Goal: Task Accomplishment & Management: Manage account settings

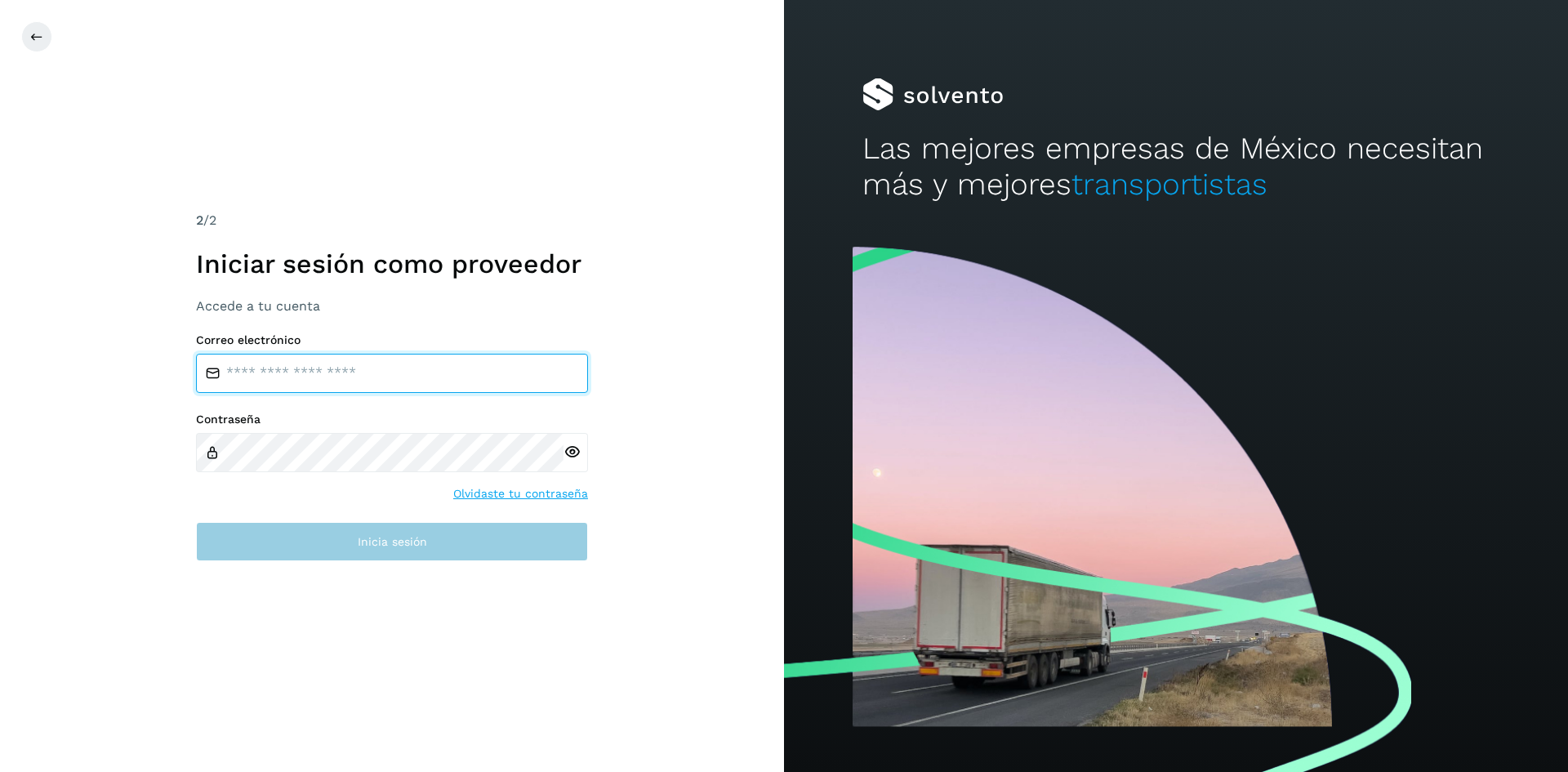
type input "**********"
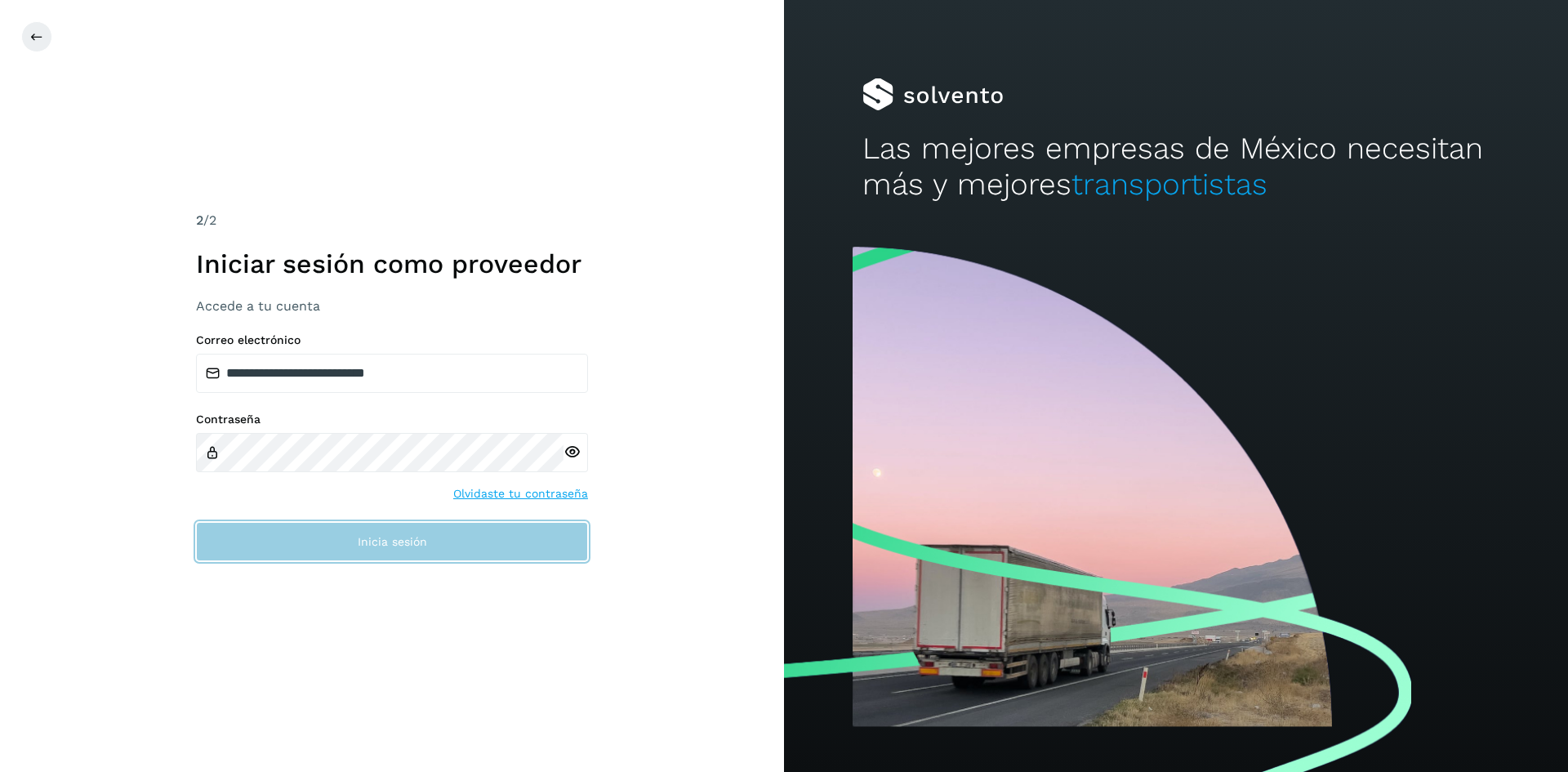
click at [368, 546] on span "Inicia sesión" at bounding box center [392, 542] width 69 height 12
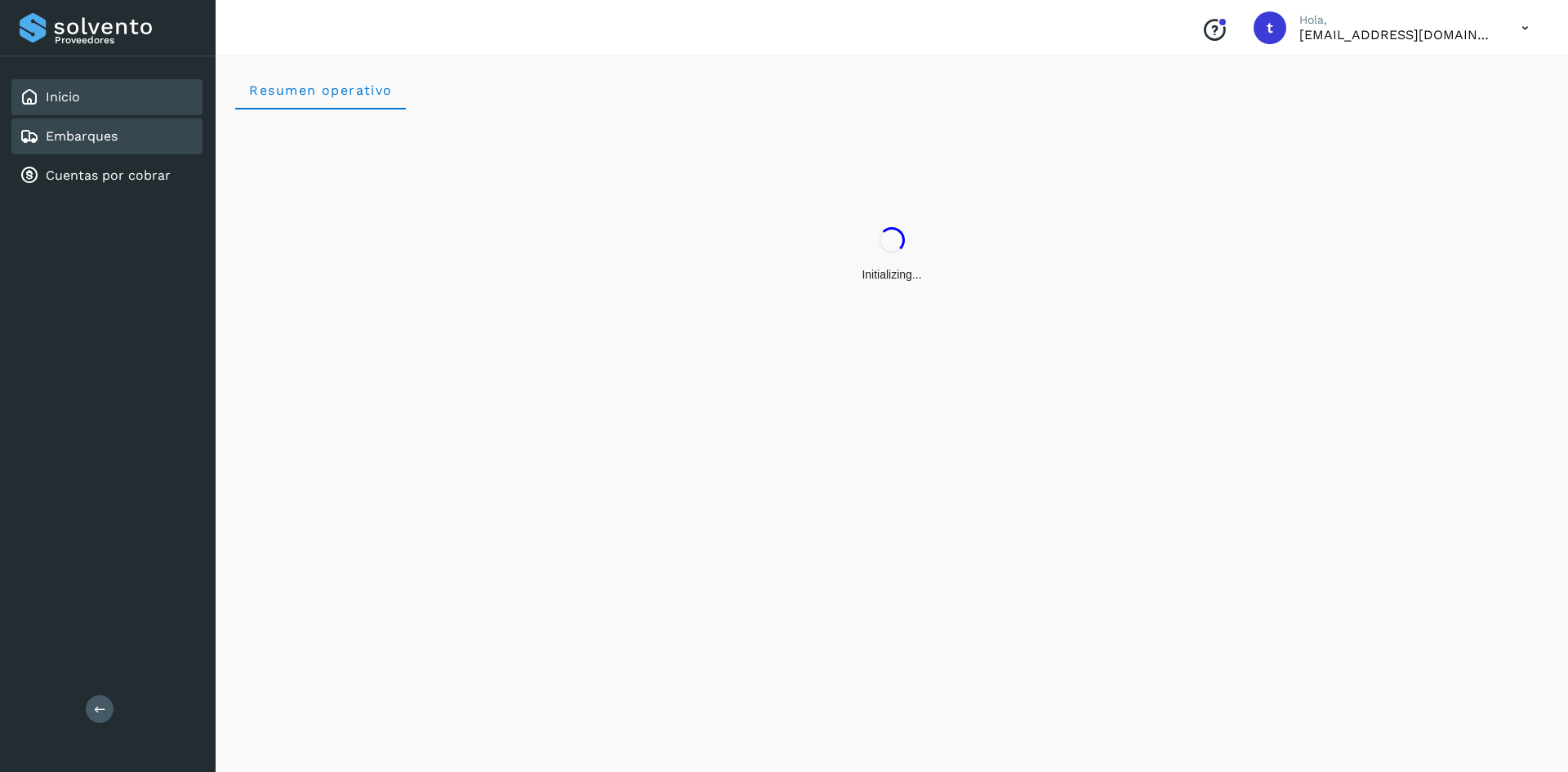
click at [106, 139] on link "Embarques" at bounding box center [82, 136] width 72 height 15
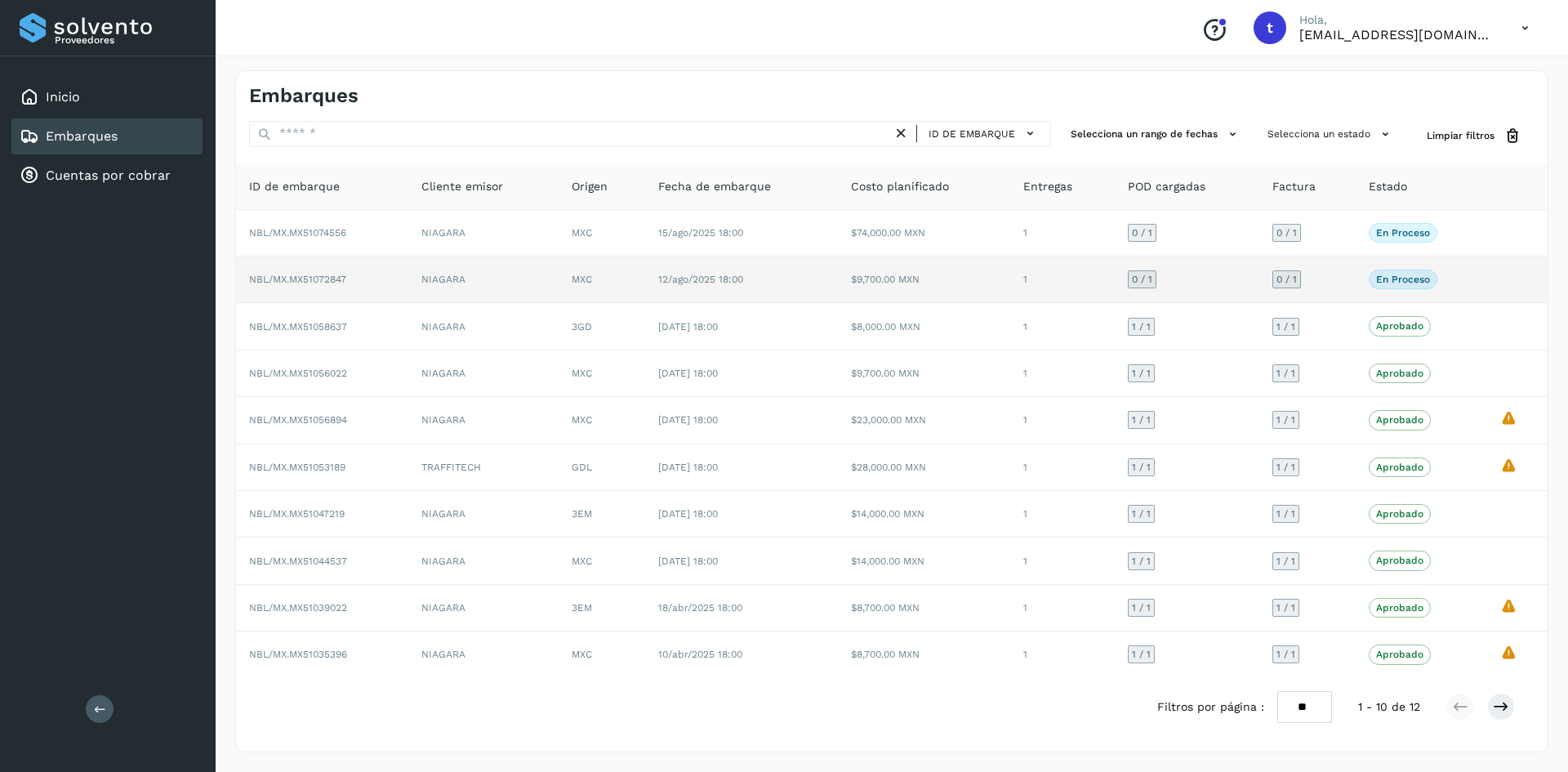
click at [1281, 292] on td "0 / 1" at bounding box center [1308, 280] width 96 height 46
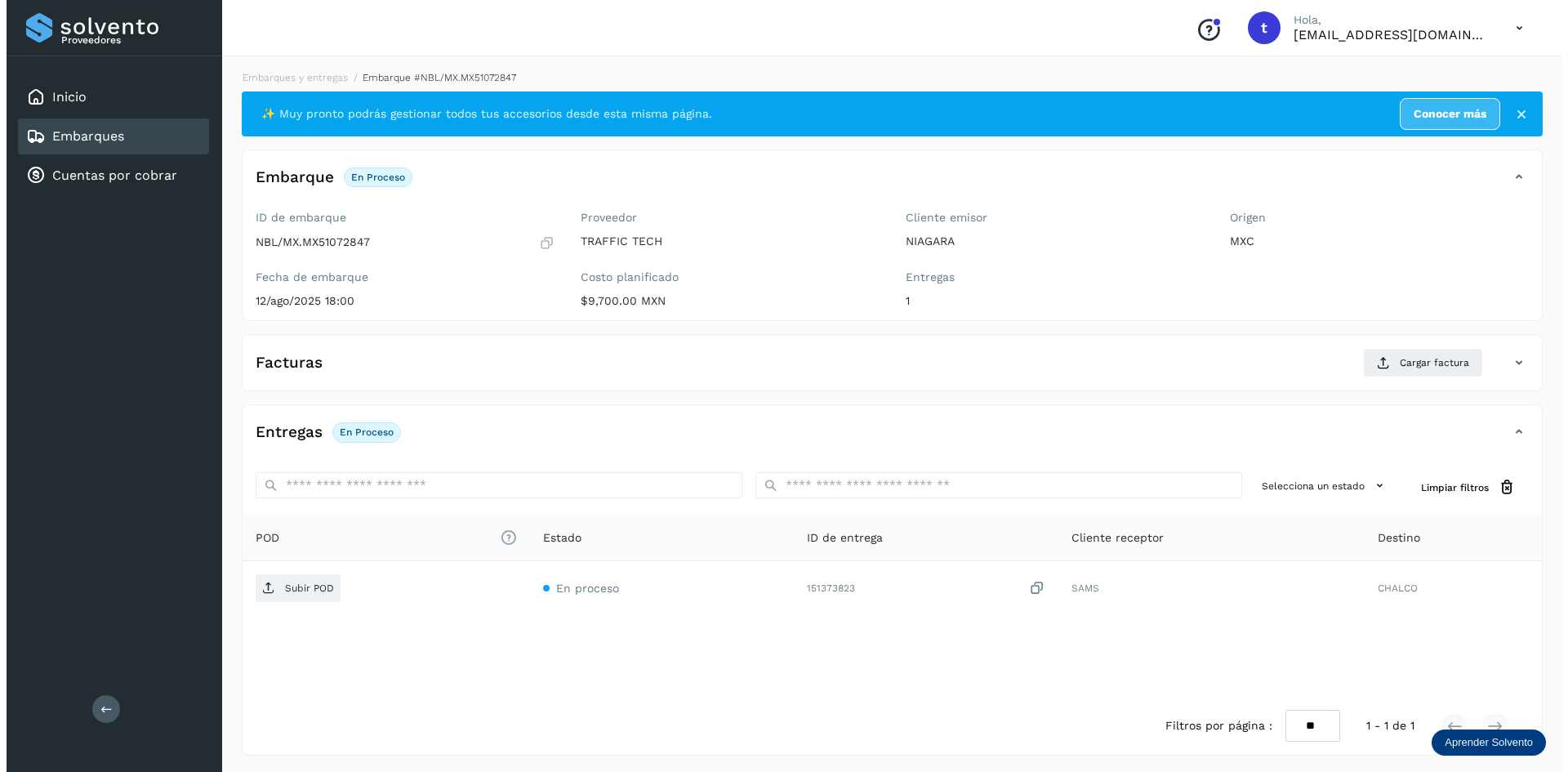
scroll to position [3, 0]
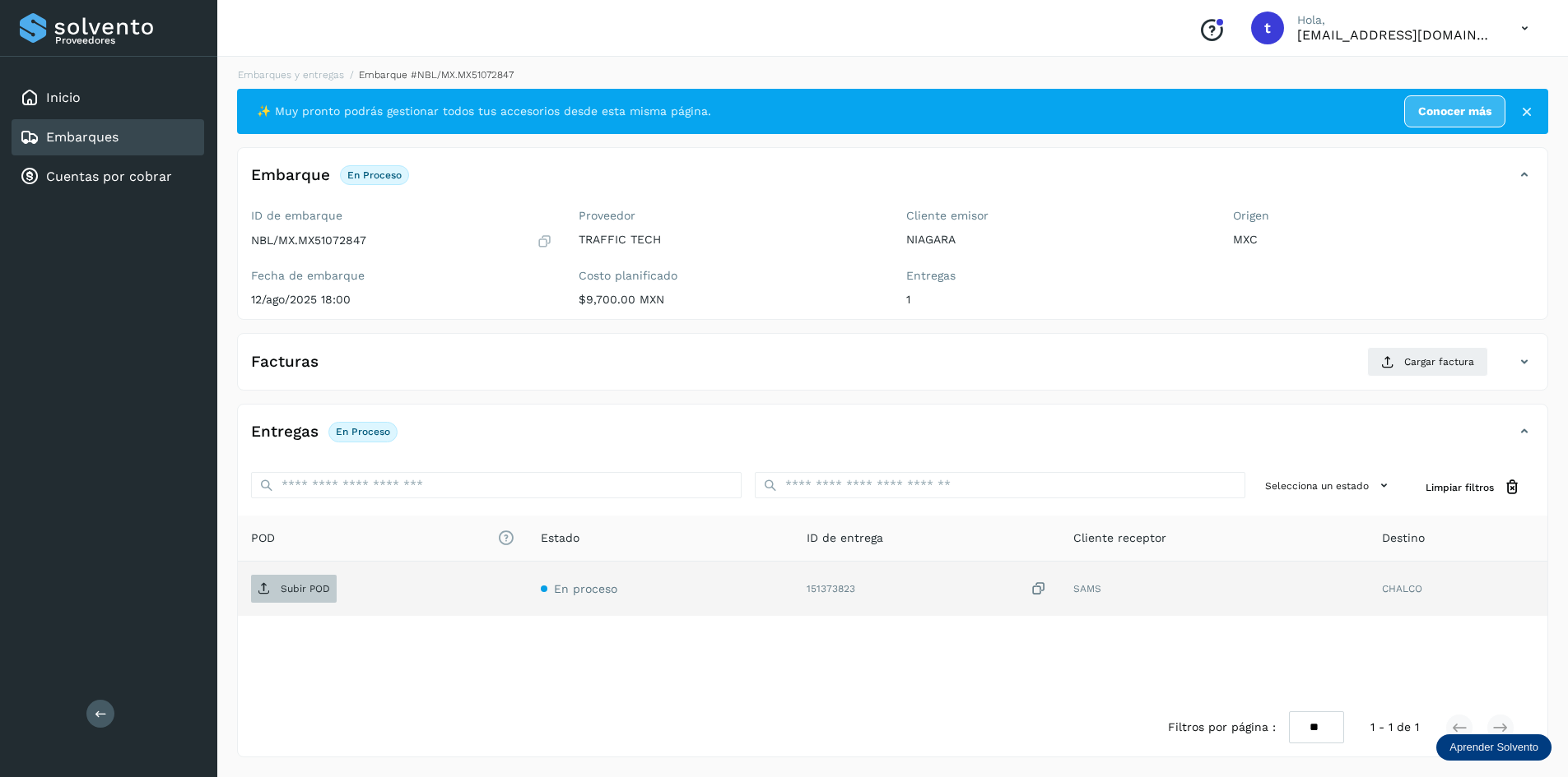
click at [253, 588] on span "Subir POD" at bounding box center [293, 588] width 85 height 26
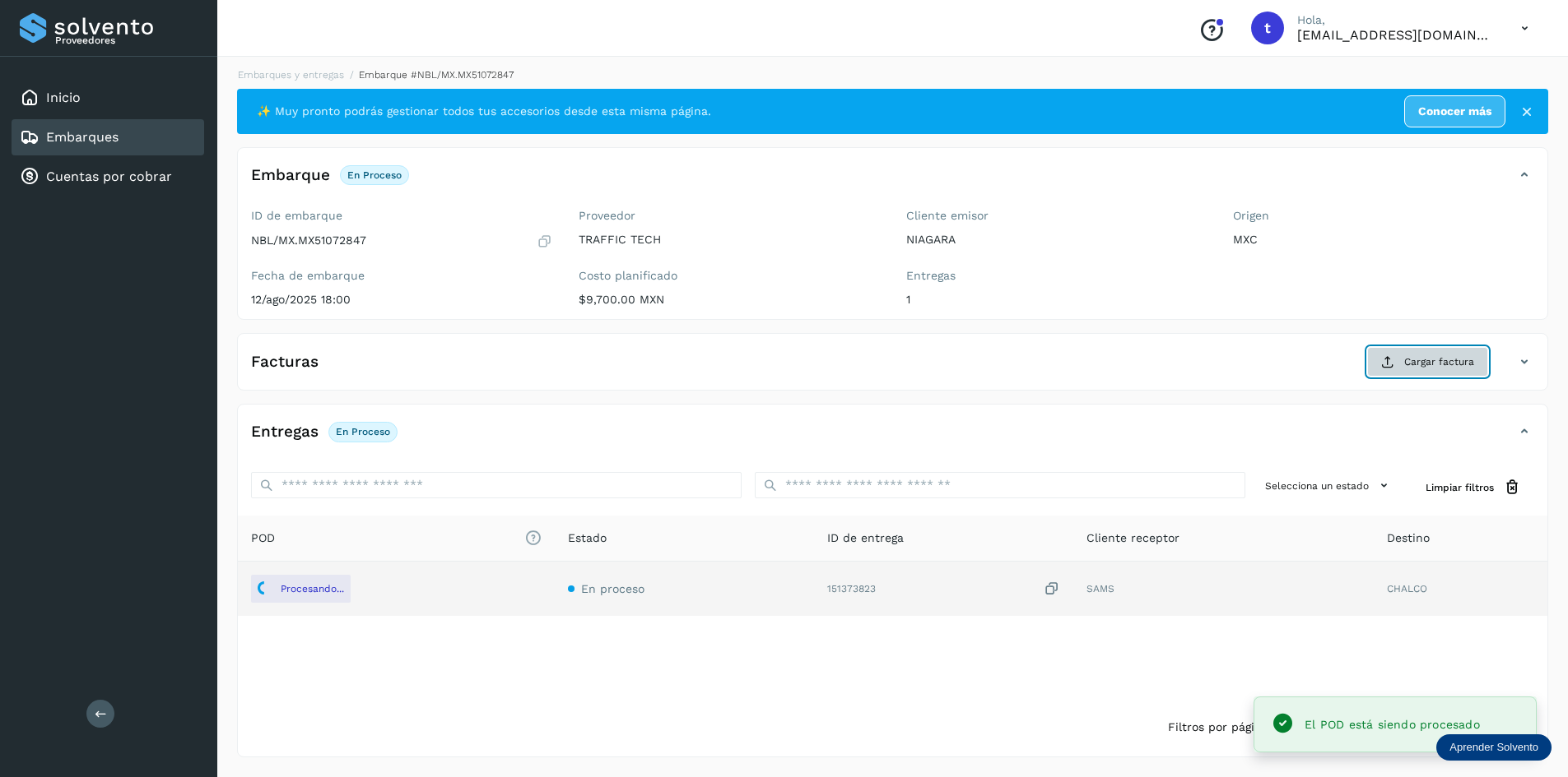
click at [1426, 363] on span "Cargar factura" at bounding box center [1438, 361] width 70 height 15
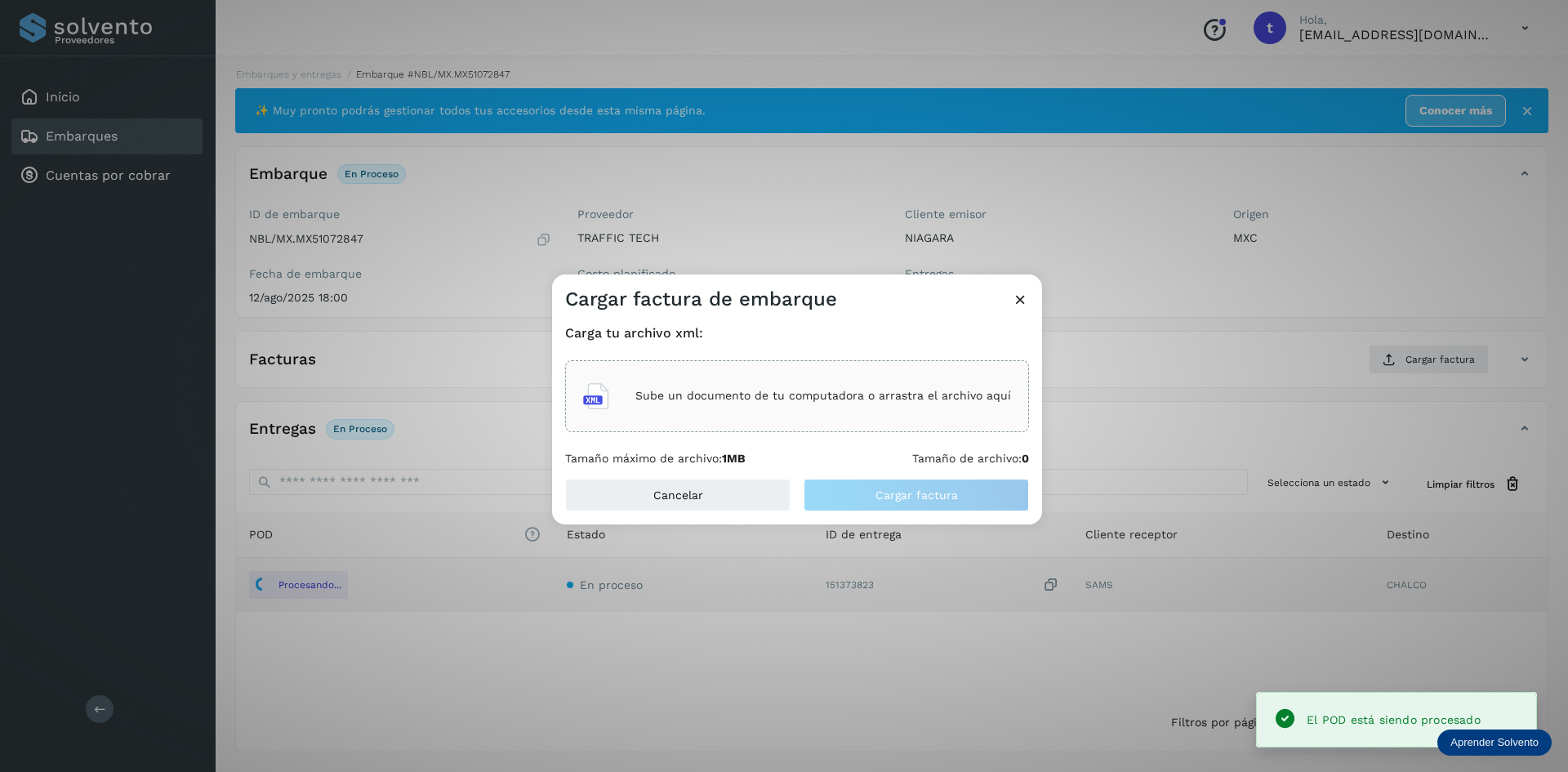
click at [755, 399] on p "Sube un documento de tu computadora o arrastra el archivo aquí" at bounding box center [822, 396] width 376 height 13
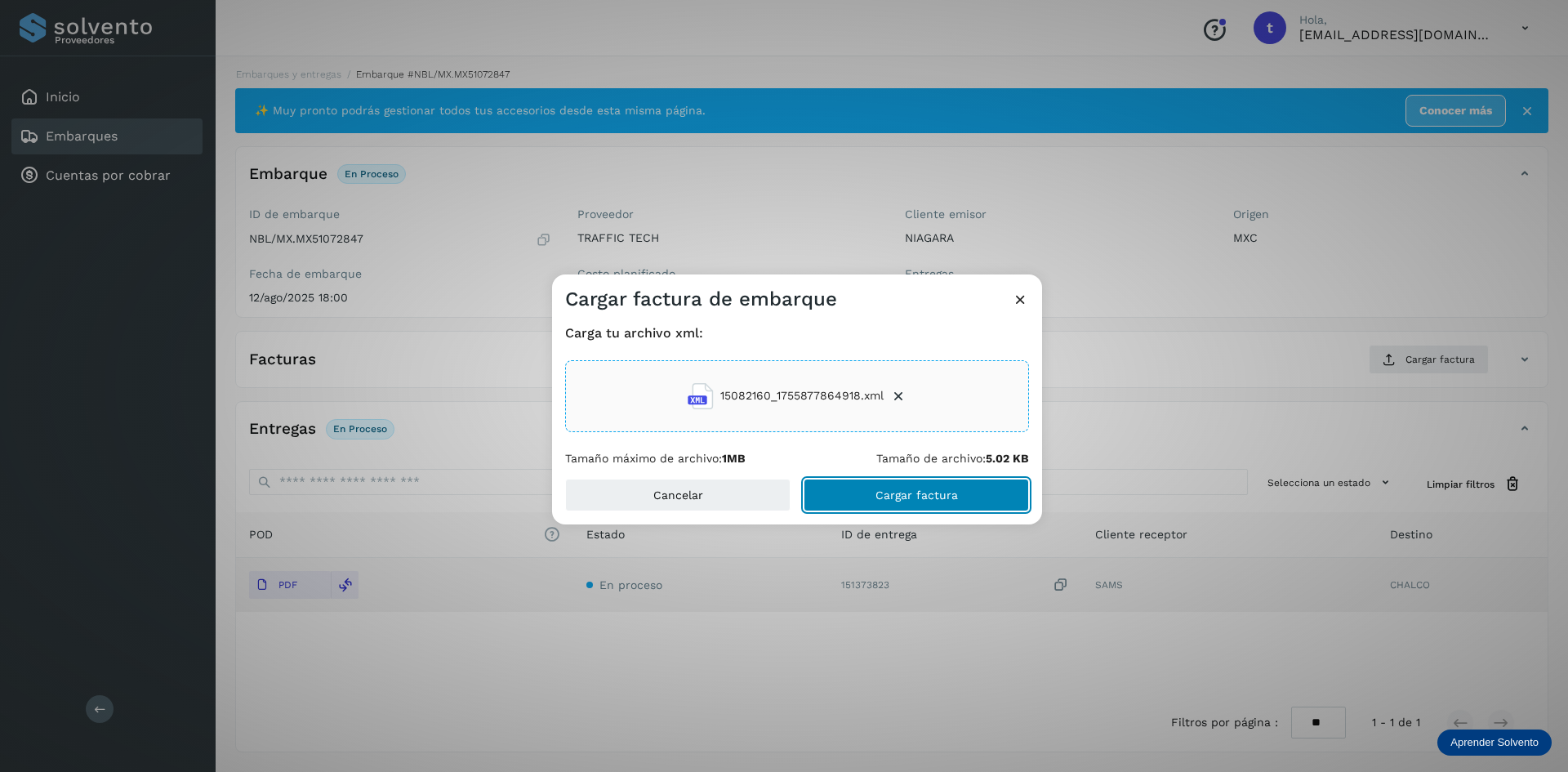
click at [945, 487] on button "Cargar factura" at bounding box center [917, 495] width 226 height 33
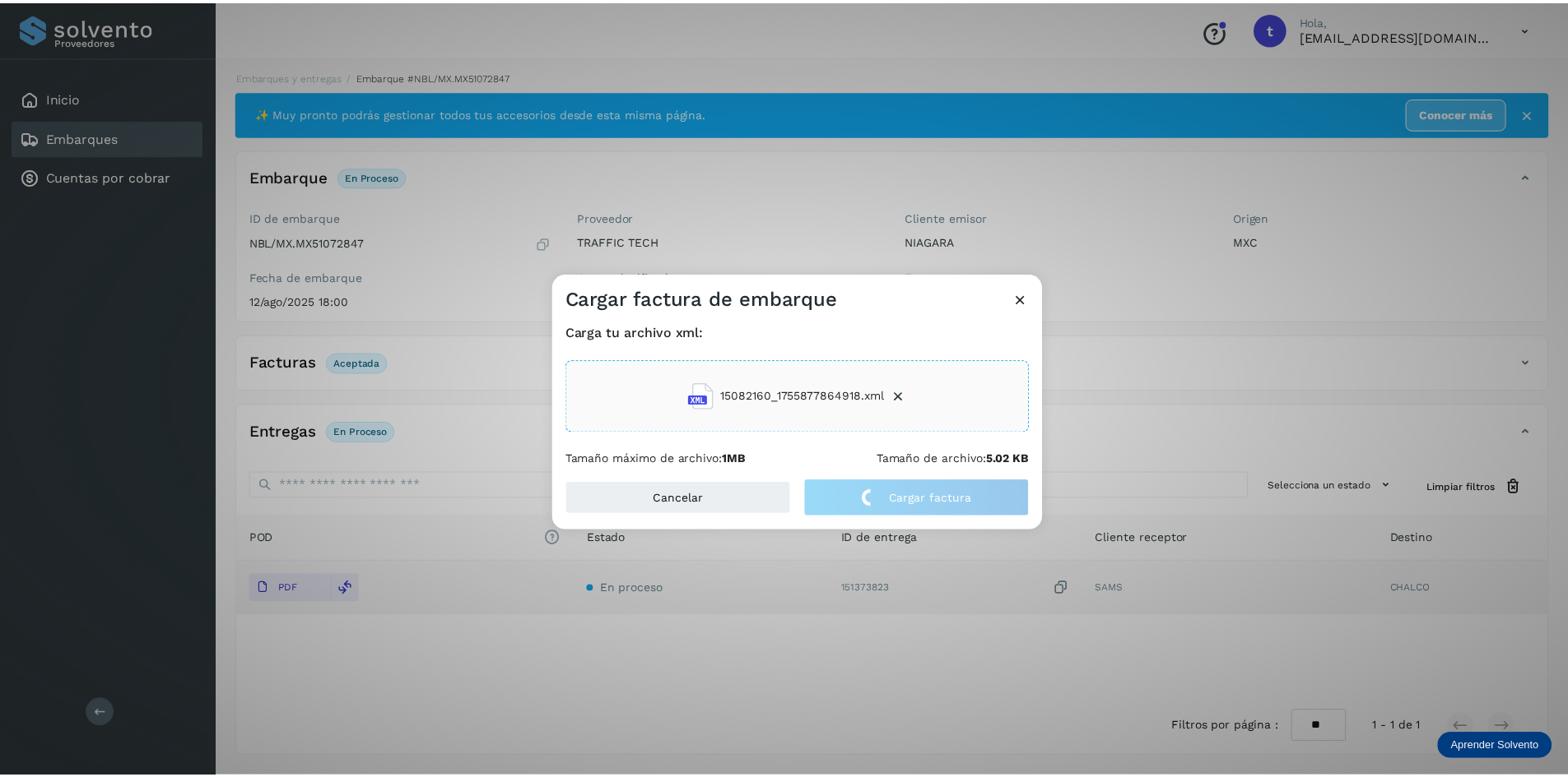
scroll to position [2, 0]
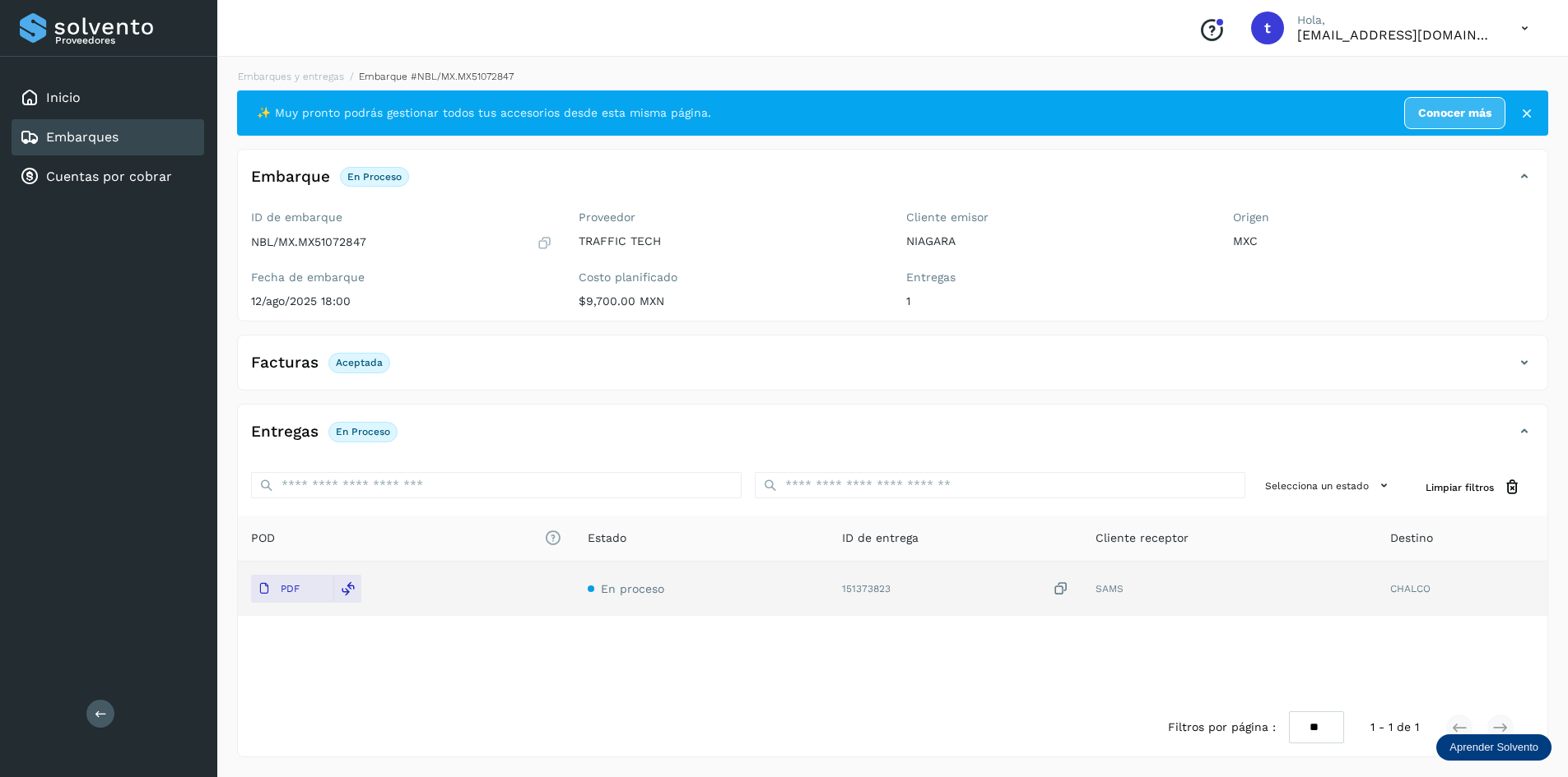
click at [103, 134] on link "Embarques" at bounding box center [82, 136] width 73 height 15
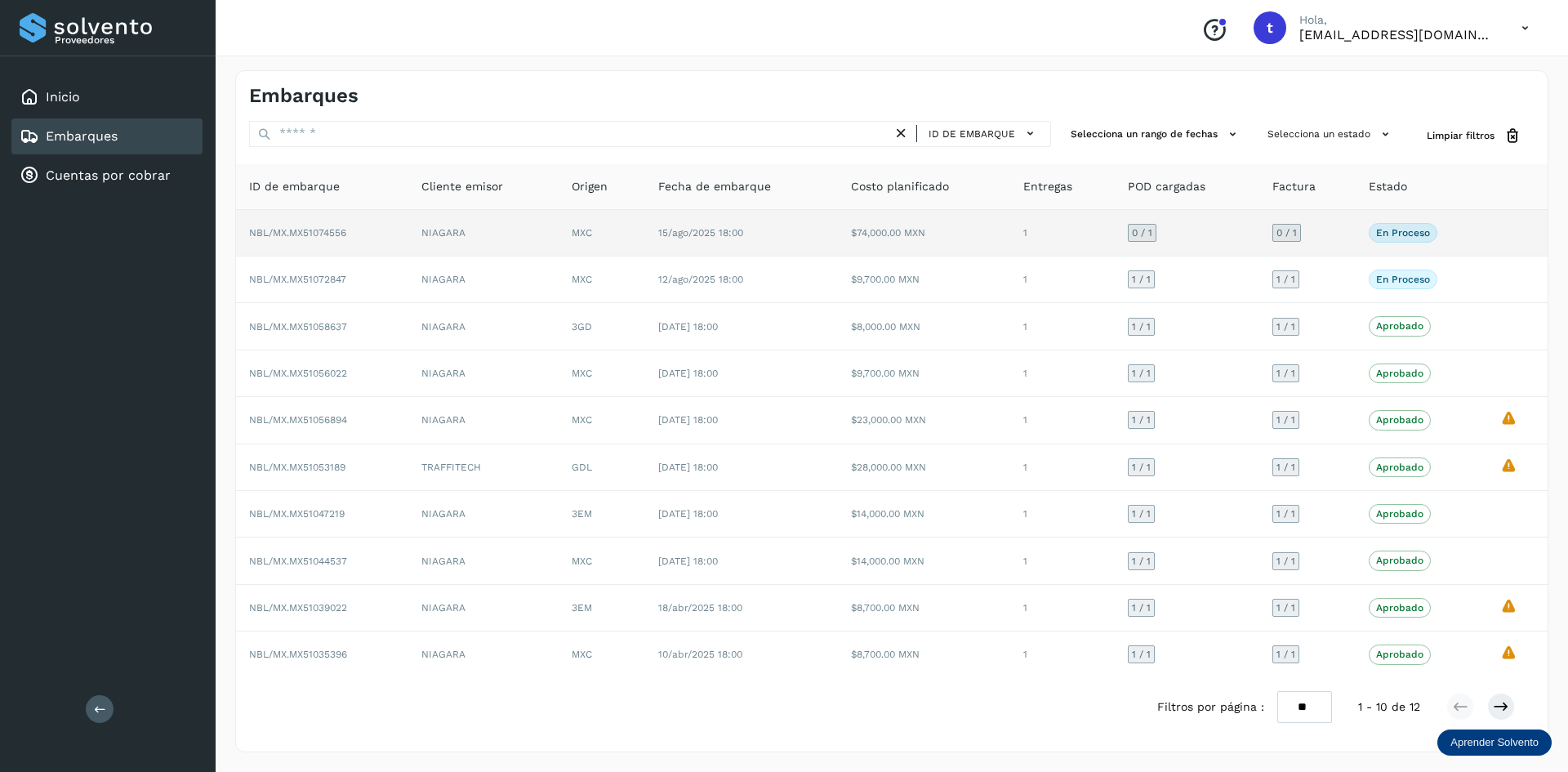
click at [290, 228] on span "NBL/MX.MX51074556" at bounding box center [297, 233] width 97 height 12
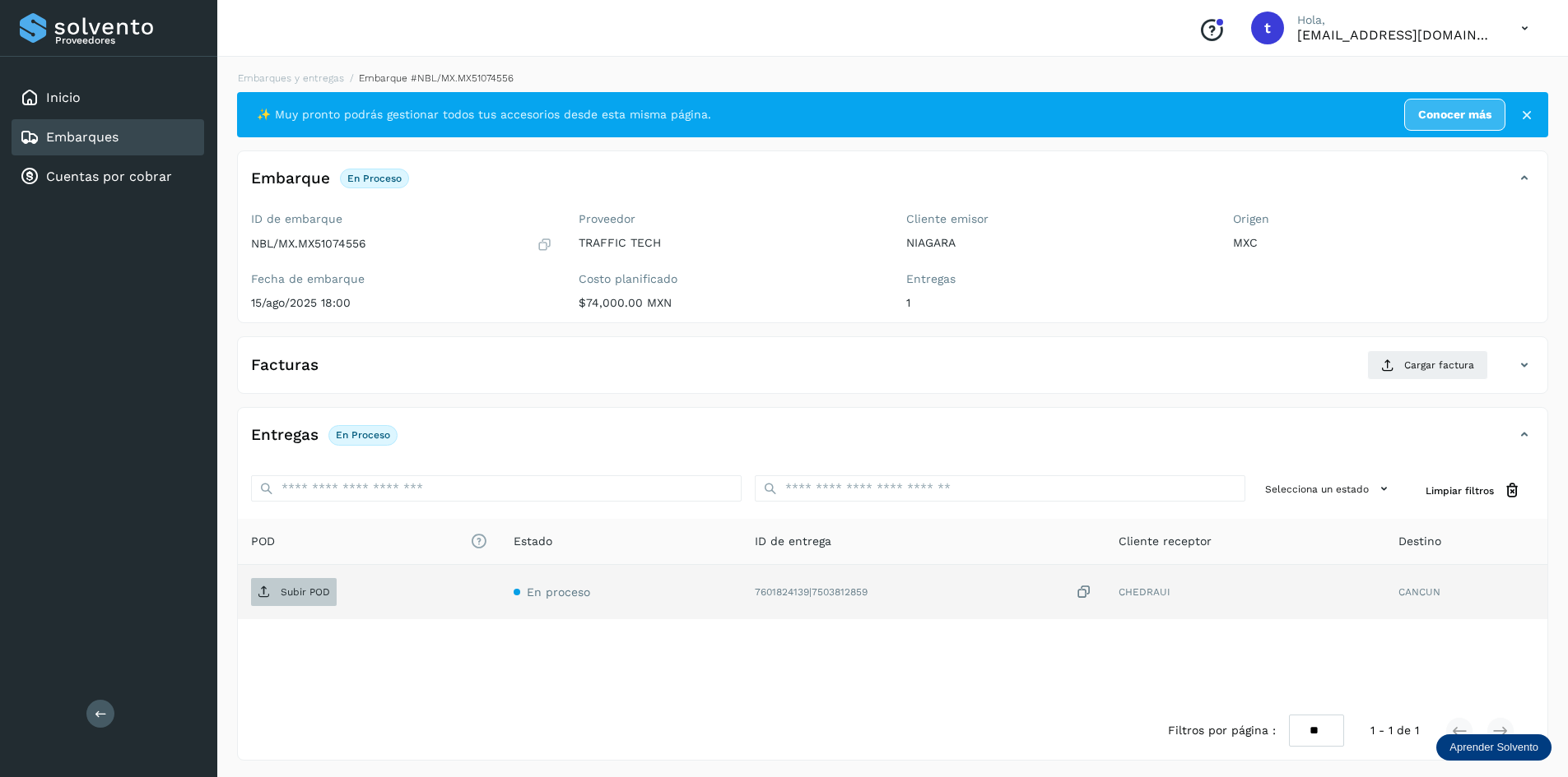
click at [305, 589] on p "Subir POD" at bounding box center [305, 592] width 49 height 12
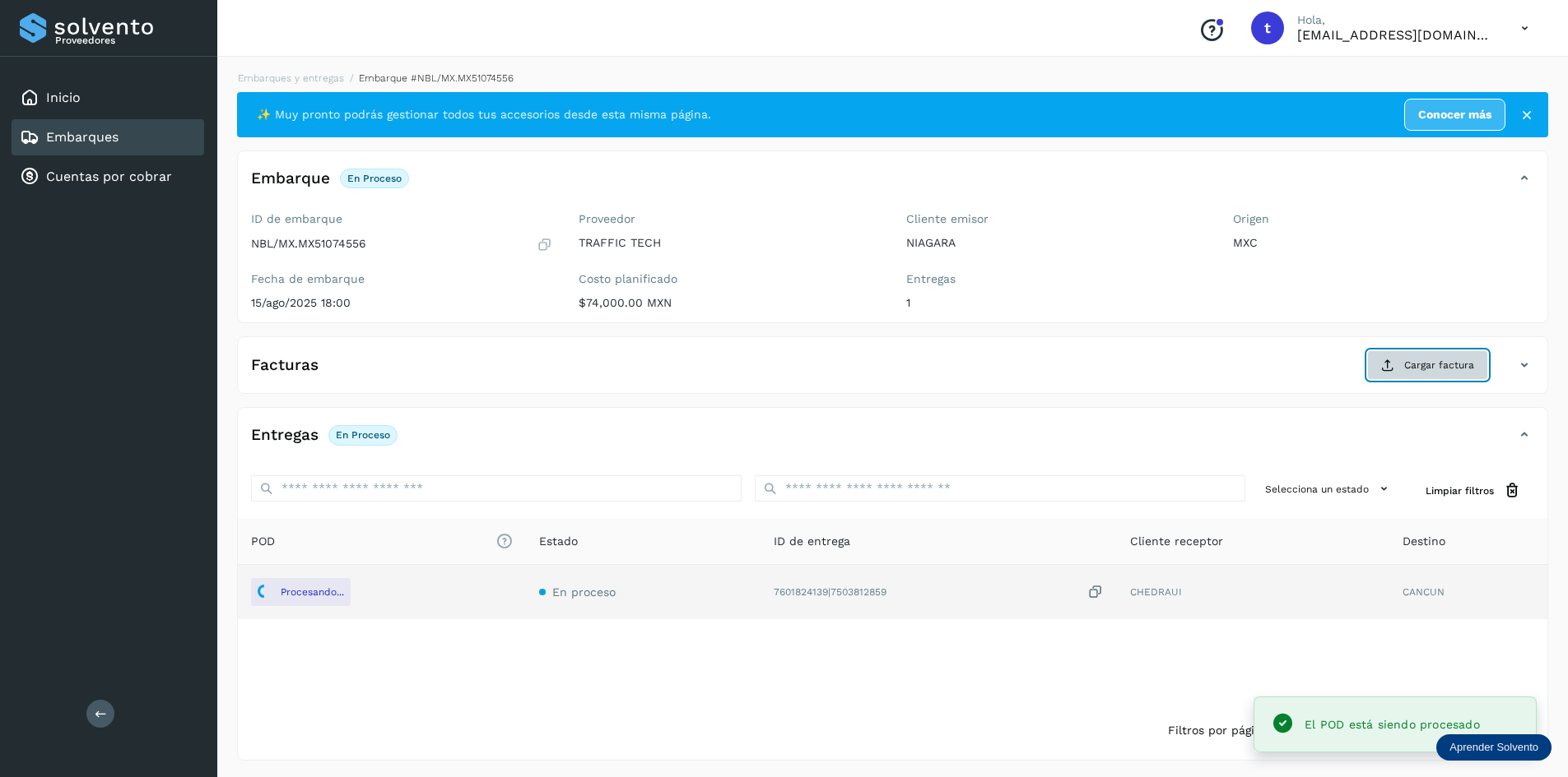
click at [1400, 367] on button "Cargar factura" at bounding box center [1427, 365] width 121 height 30
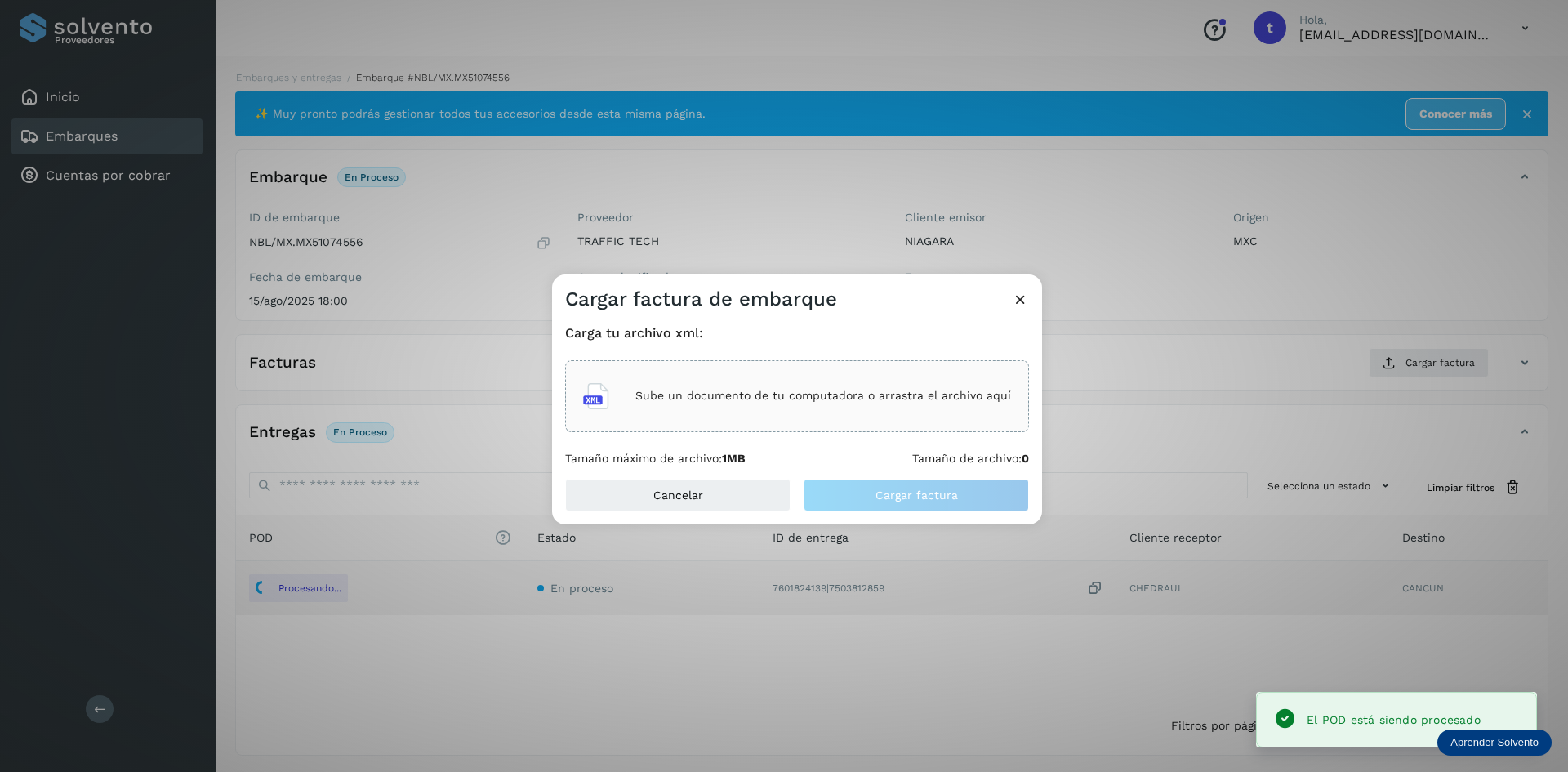
click at [872, 411] on div "Sube un documento de tu computadora o arrastra el archivo aquí" at bounding box center [796, 396] width 428 height 44
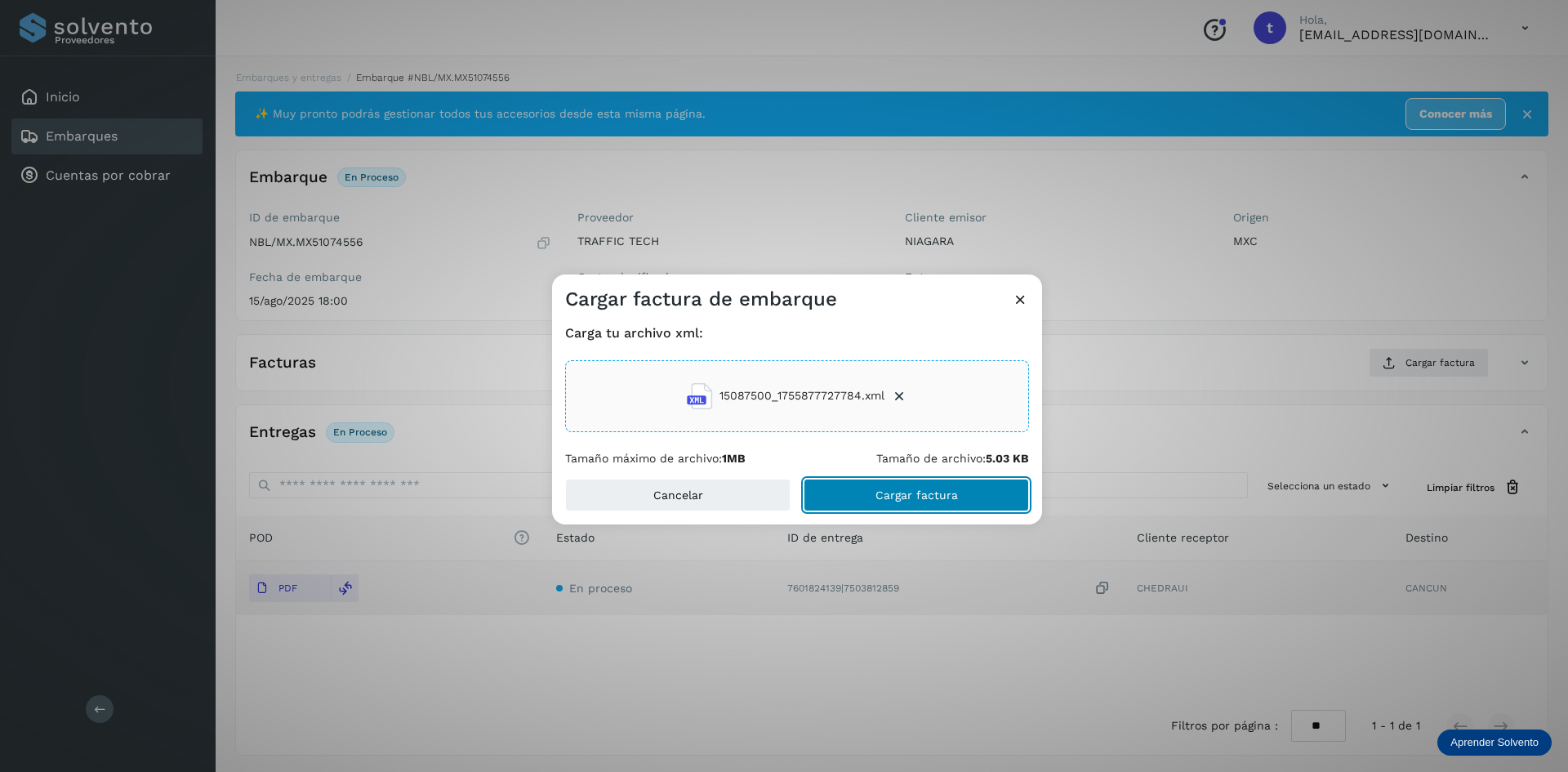
click at [908, 499] on span "Cargar factura" at bounding box center [917, 495] width 83 height 12
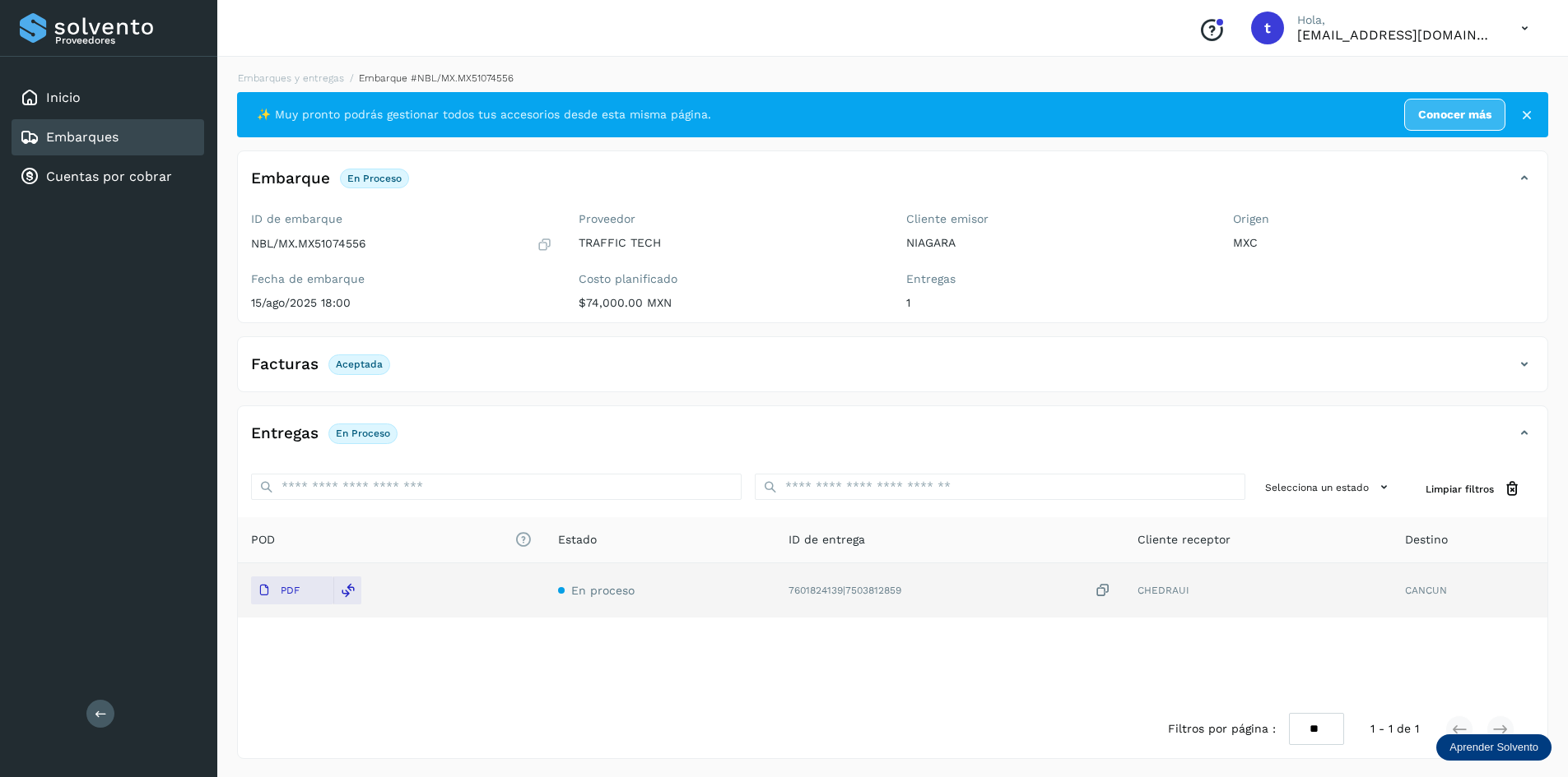
click at [91, 134] on link "Embarques" at bounding box center [82, 136] width 73 height 15
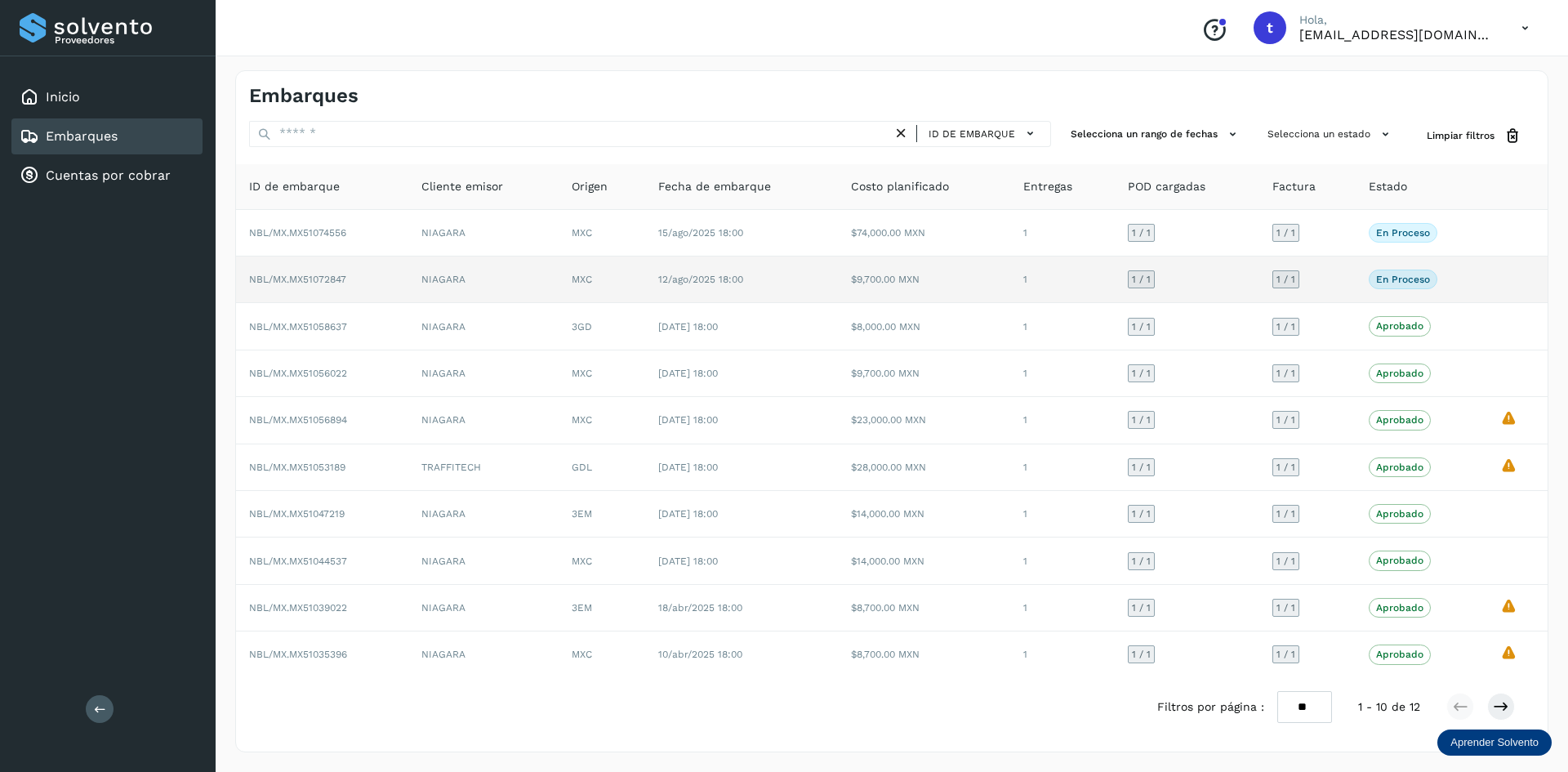
click at [371, 282] on td "NBL/MX.MX51072847" at bounding box center [322, 280] width 172 height 46
